Goal: Find specific page/section

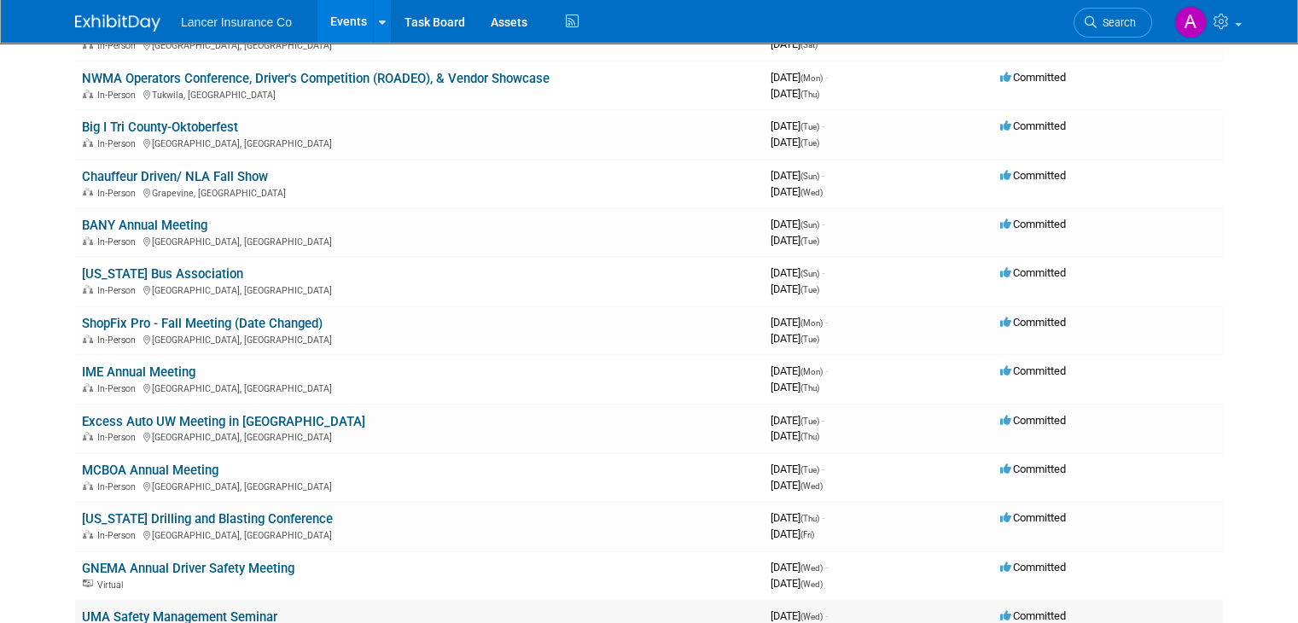
scroll to position [256, 0]
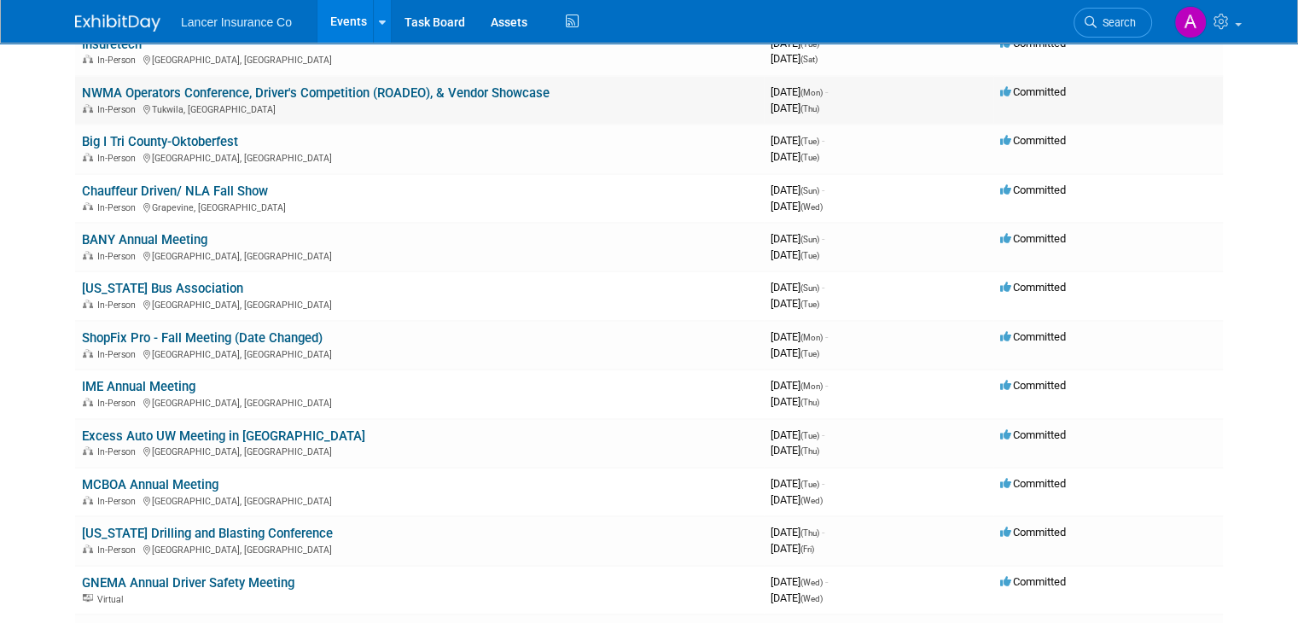
click at [436, 92] on link "NWMA Operators Conference, Driver's Competition (ROADEO), & Vendor Showcase" at bounding box center [315, 92] width 467 height 15
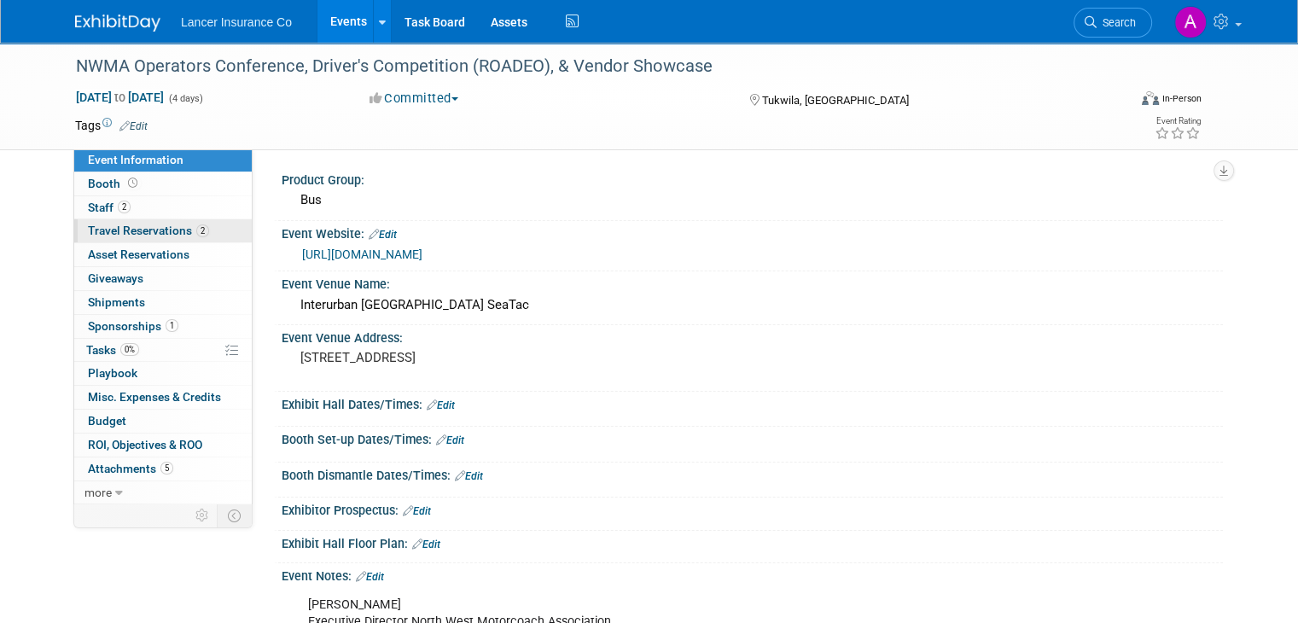
click at [103, 219] on link "2 Travel Reservations 2" at bounding box center [162, 230] width 177 height 23
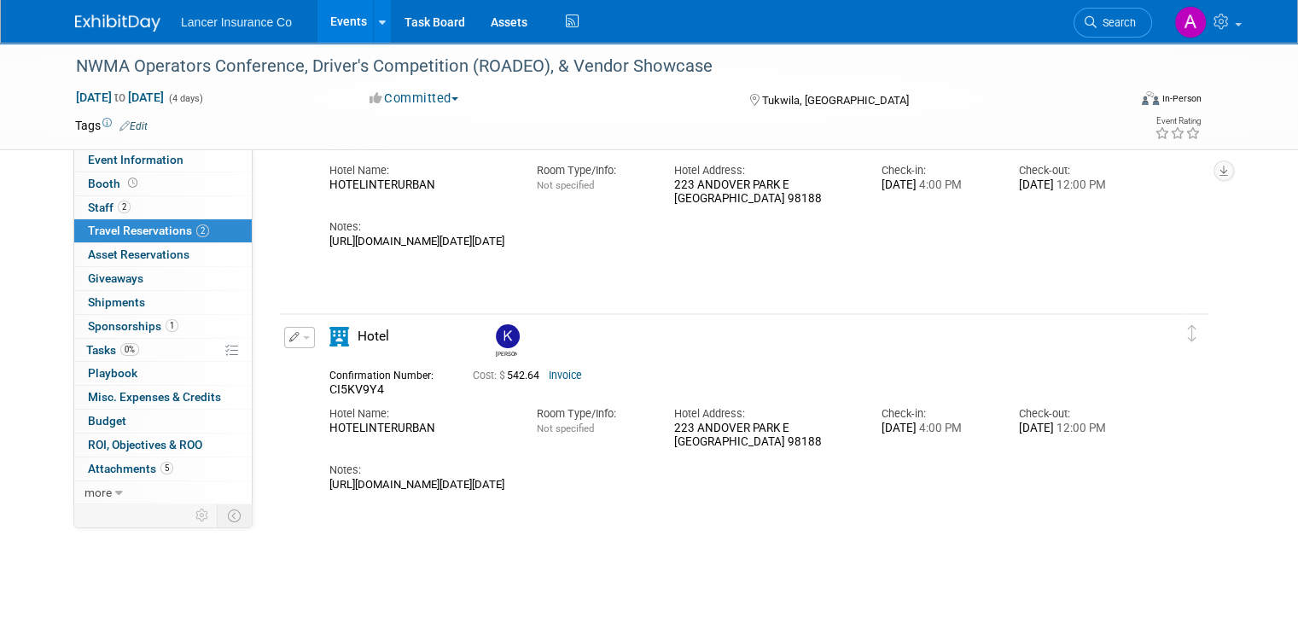
scroll to position [171, 0]
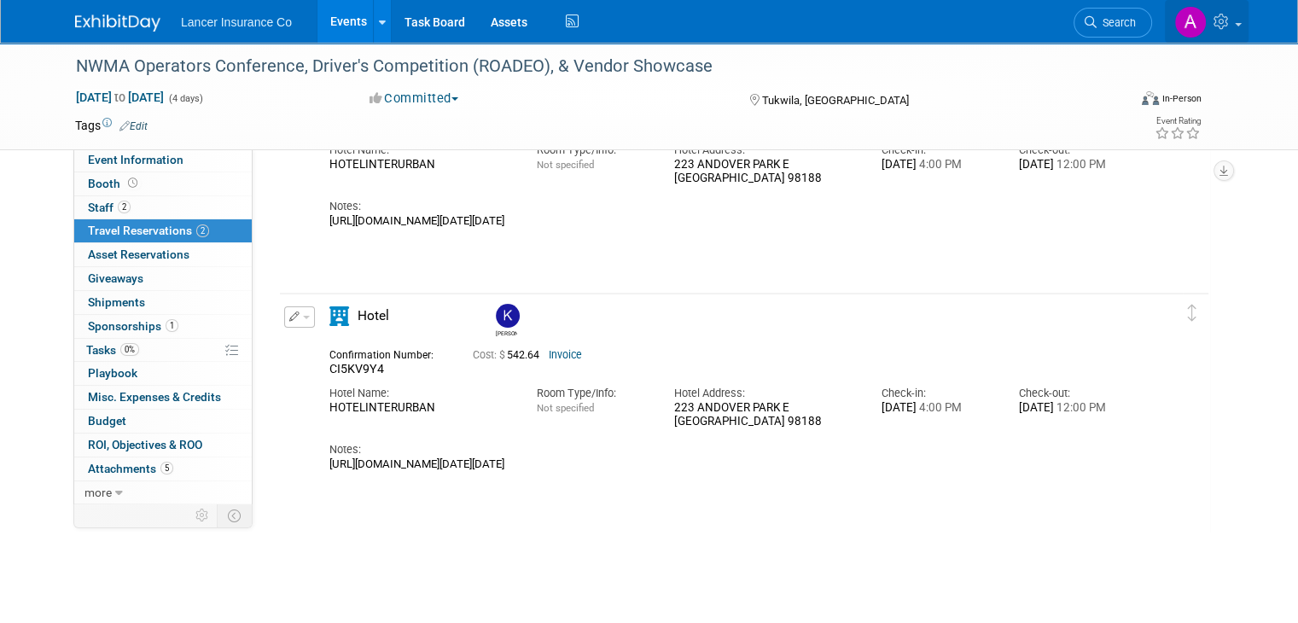
click at [1233, 21] on icon at bounding box center [1223, 21] width 20 height 15
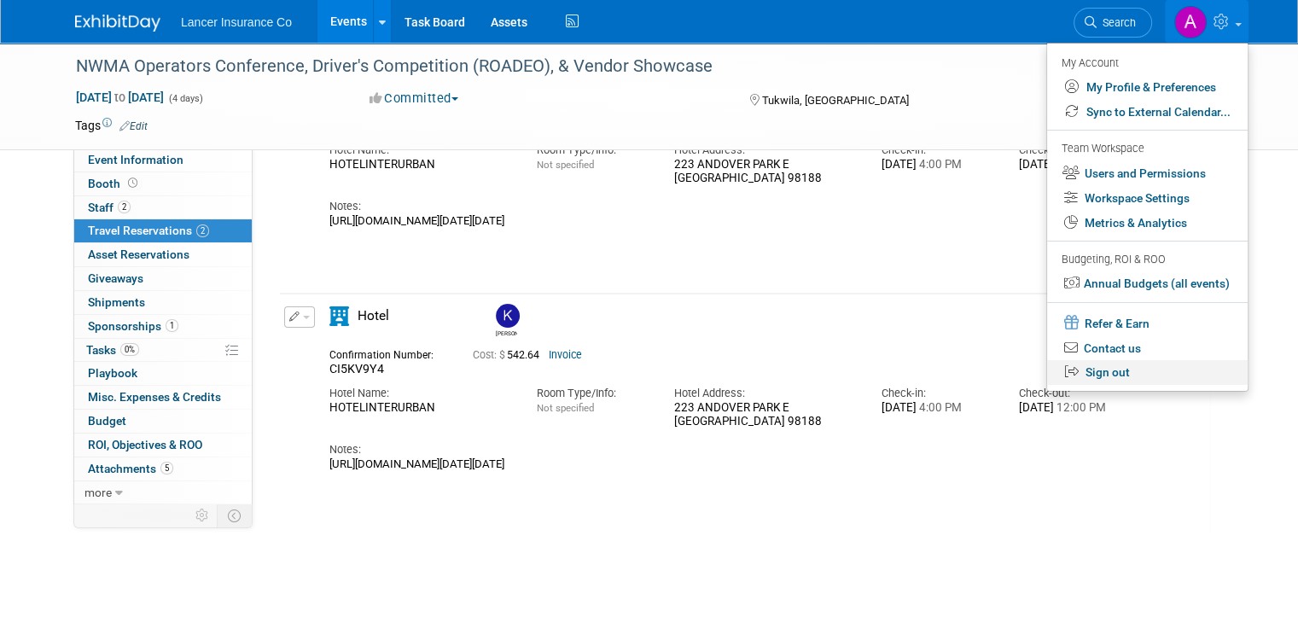
click at [1129, 380] on link "Sign out" at bounding box center [1147, 372] width 200 height 25
